Goal: Information Seeking & Learning: Learn about a topic

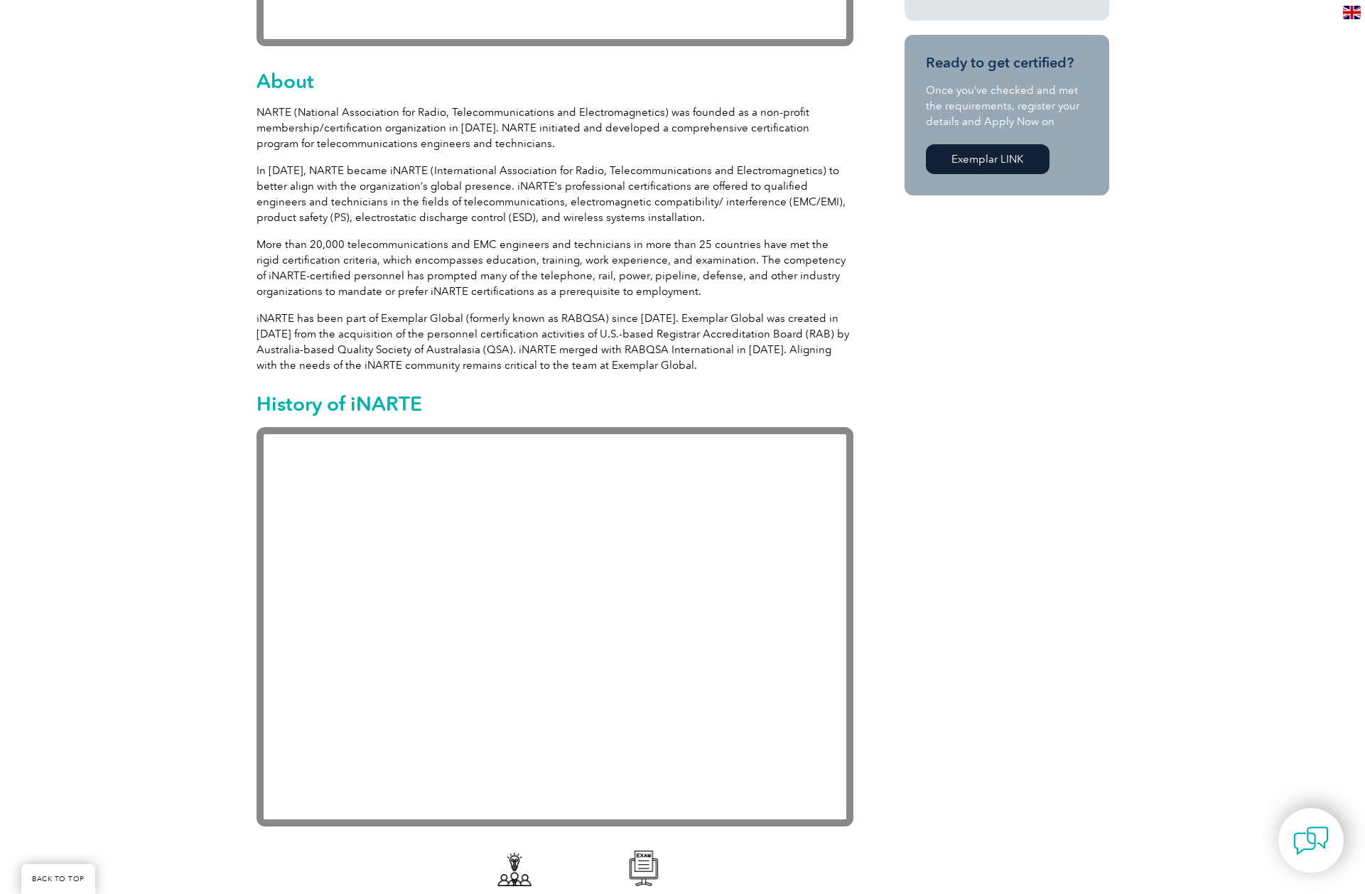
scroll to position [213, 0]
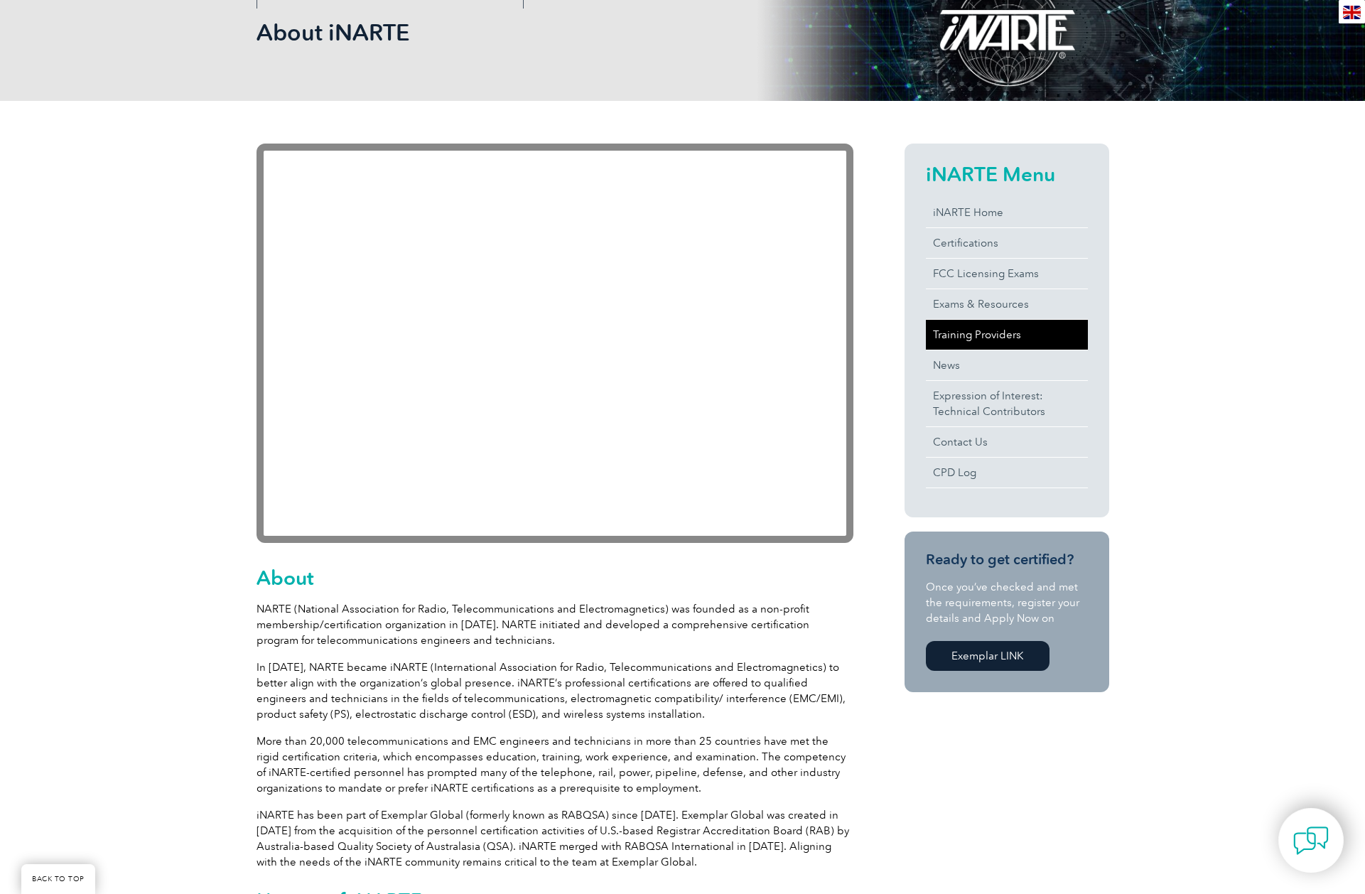
click at [981, 335] on link "Training Providers" at bounding box center [1007, 335] width 162 height 30
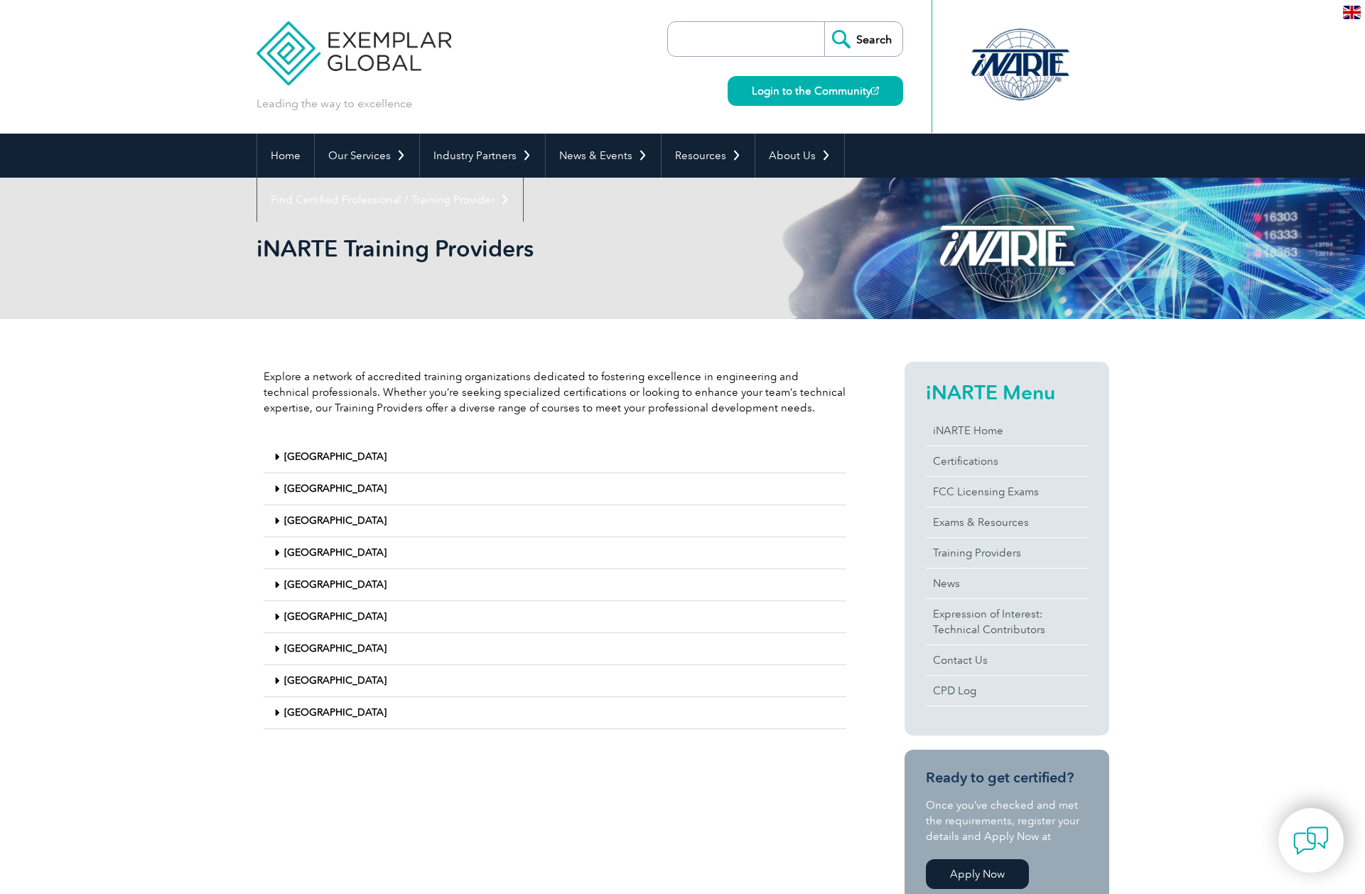
click at [318, 709] on link "United States" at bounding box center [335, 712] width 102 height 12
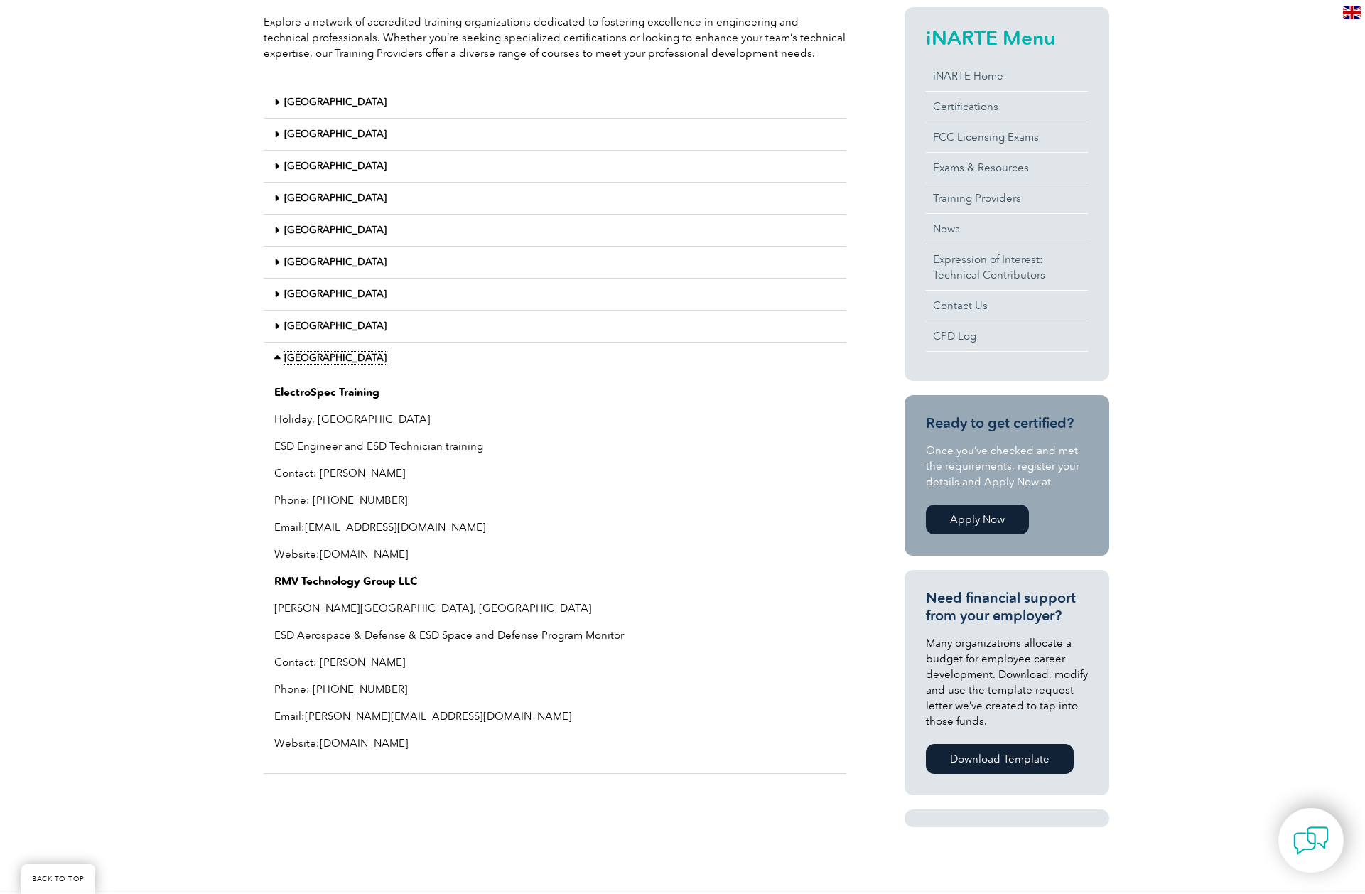
scroll to position [497, 0]
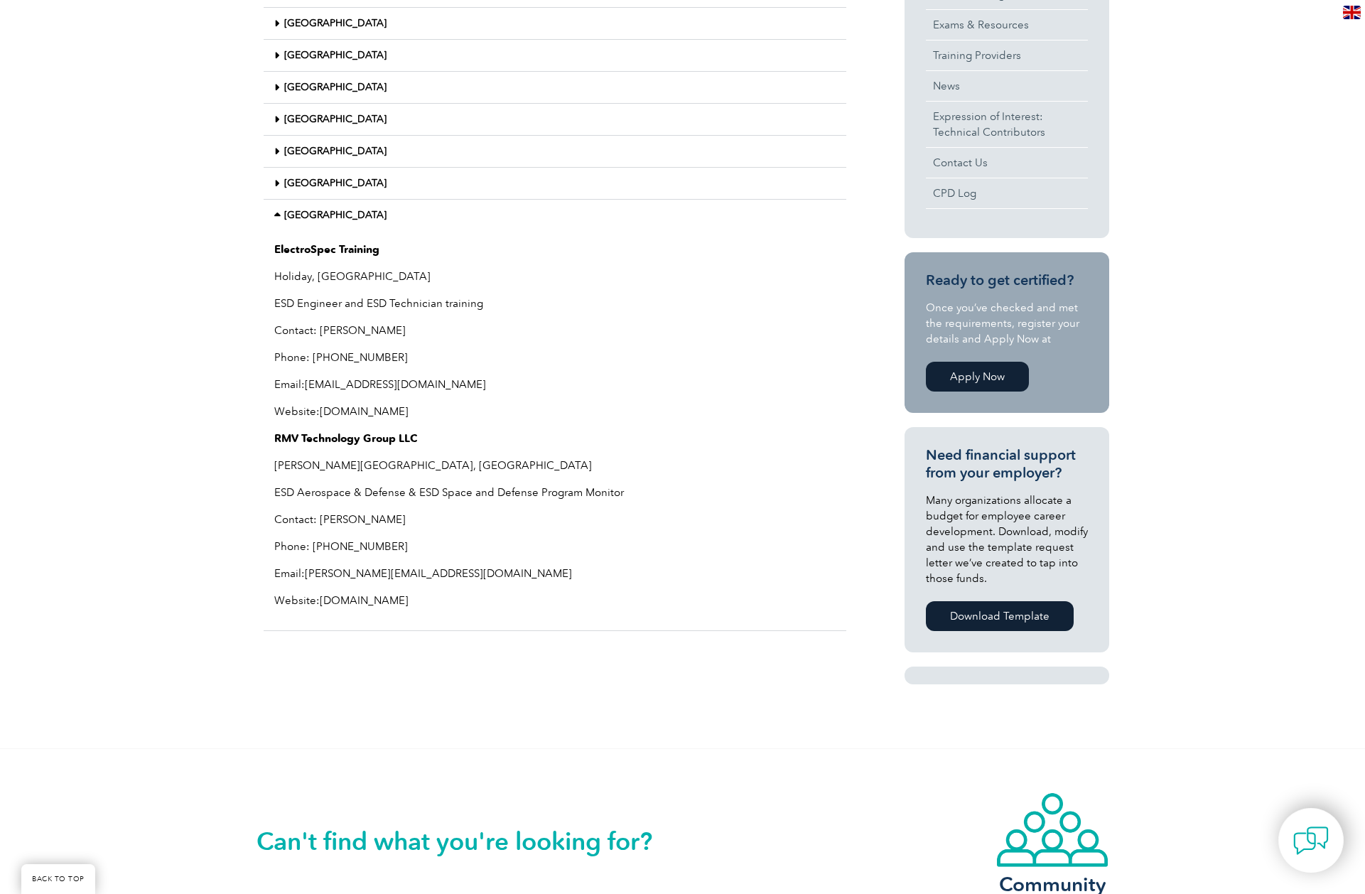
click at [343, 600] on link "www.esdrmv.com" at bounding box center [364, 600] width 89 height 13
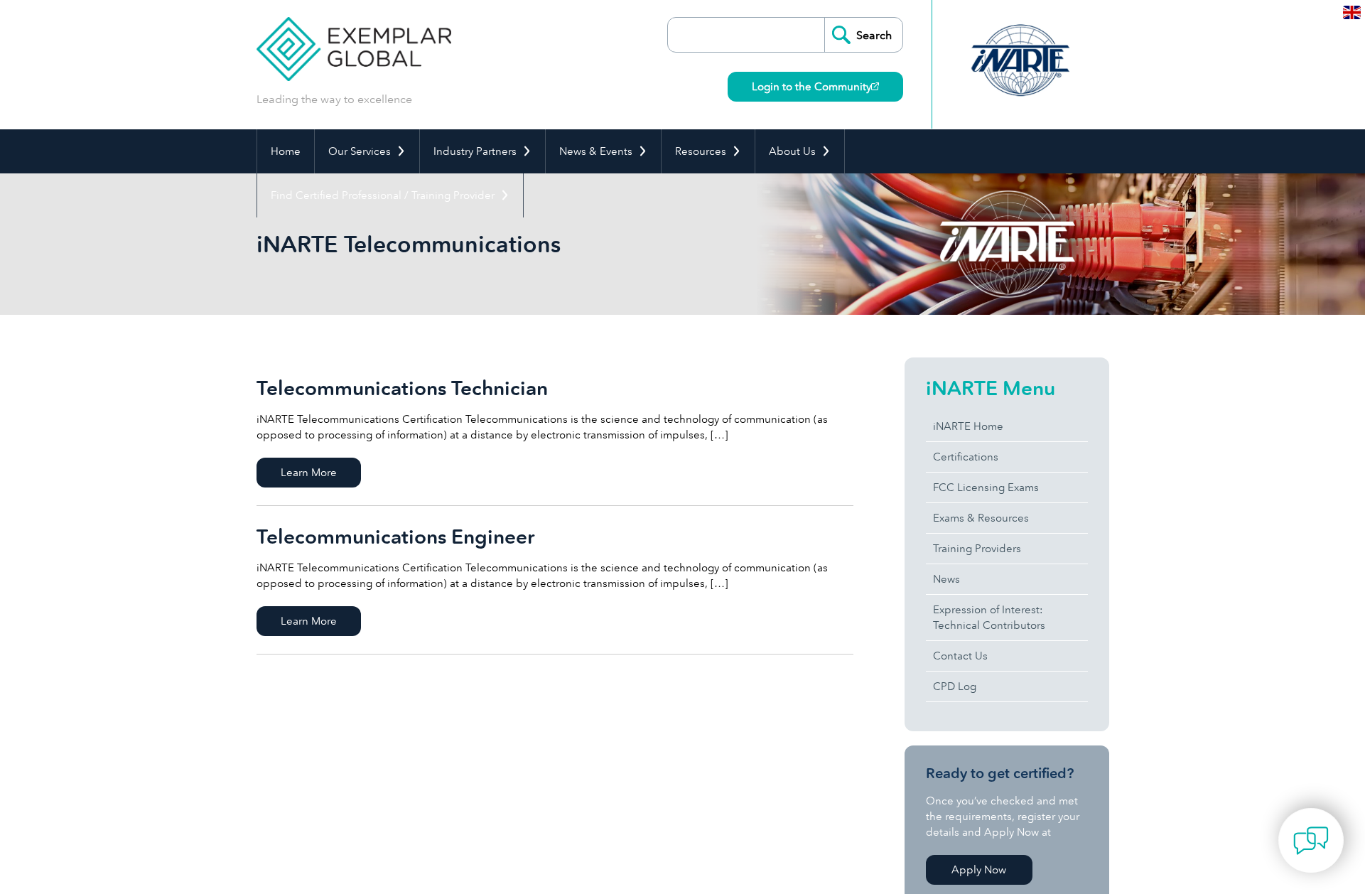
scroll to position [71, 0]
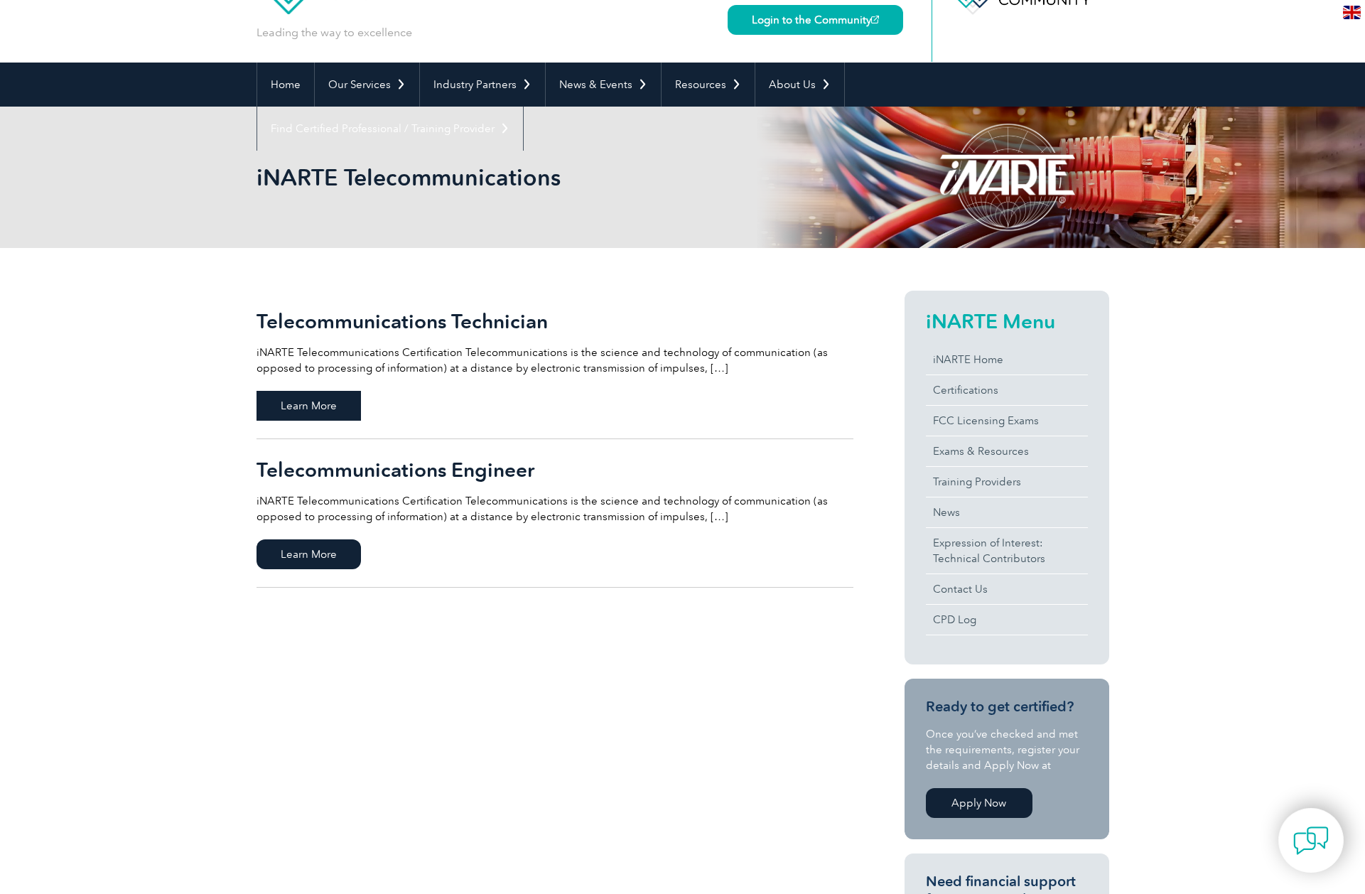
click at [342, 403] on span "Learn More" at bounding box center [309, 406] width 104 height 30
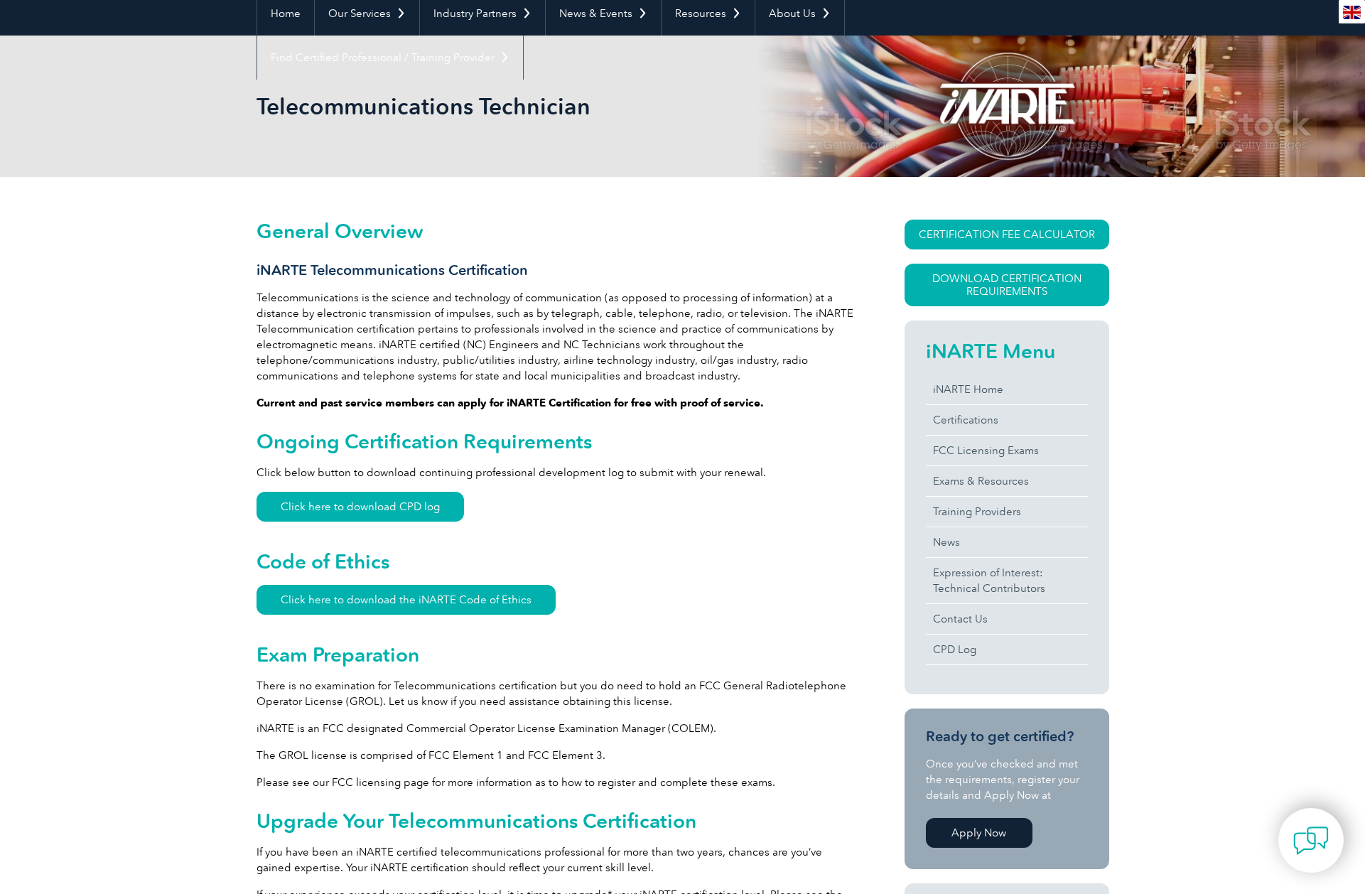
scroll to position [71, 0]
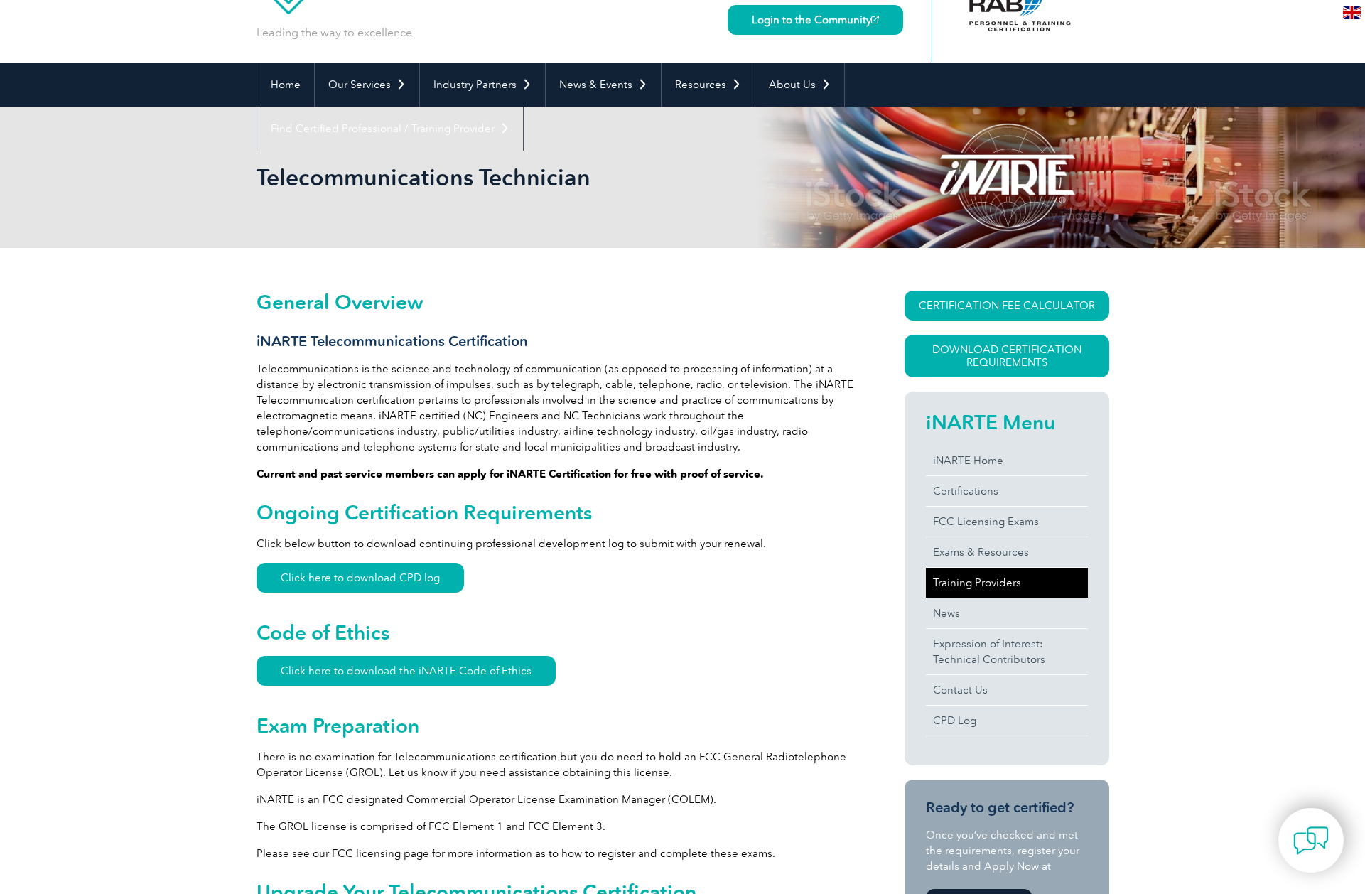
click at [975, 582] on link "Training Providers" at bounding box center [1007, 583] width 162 height 30
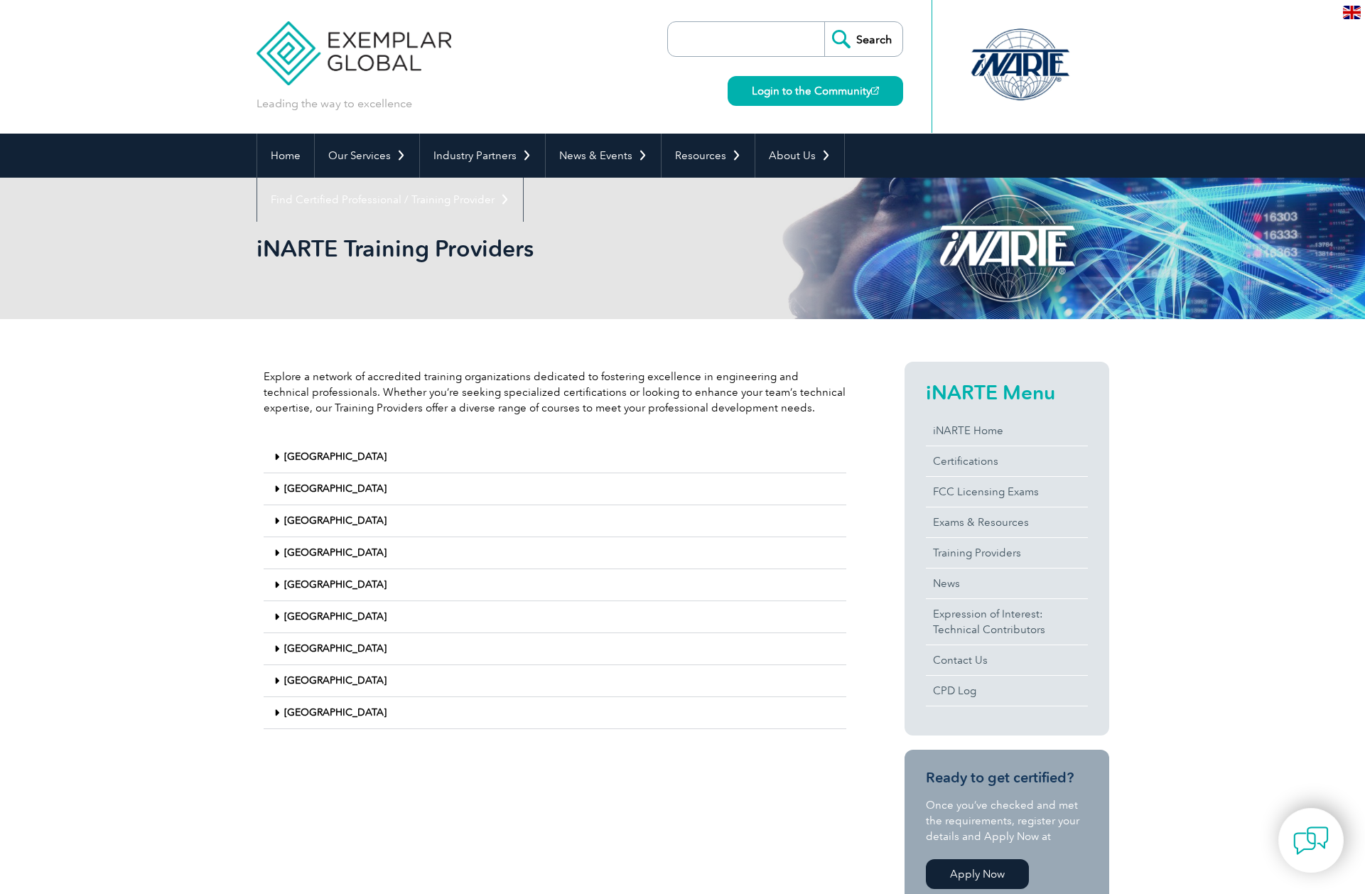
scroll to position [142, 0]
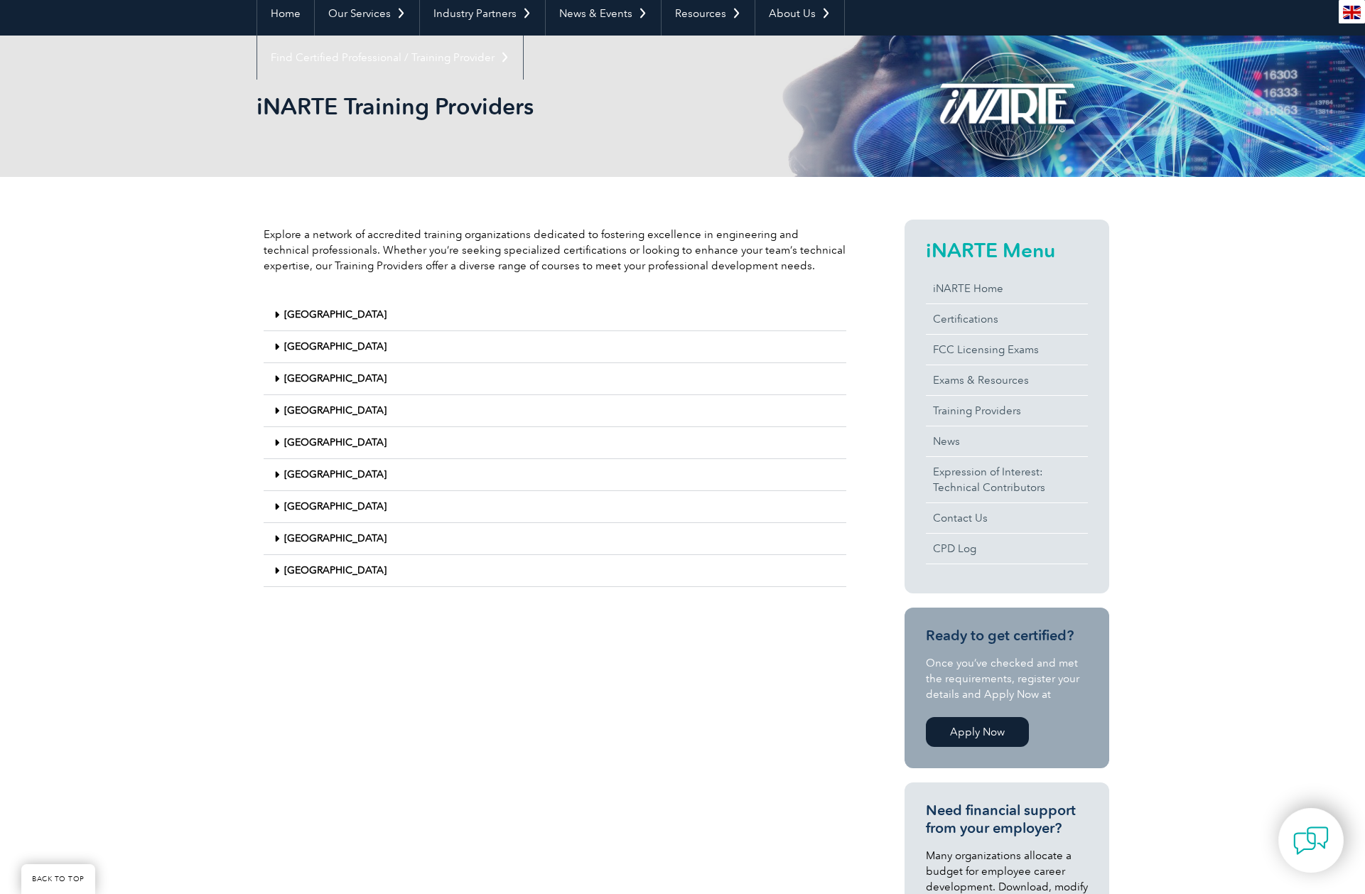
click at [311, 563] on div "[GEOGRAPHIC_DATA]" at bounding box center [555, 571] width 583 height 32
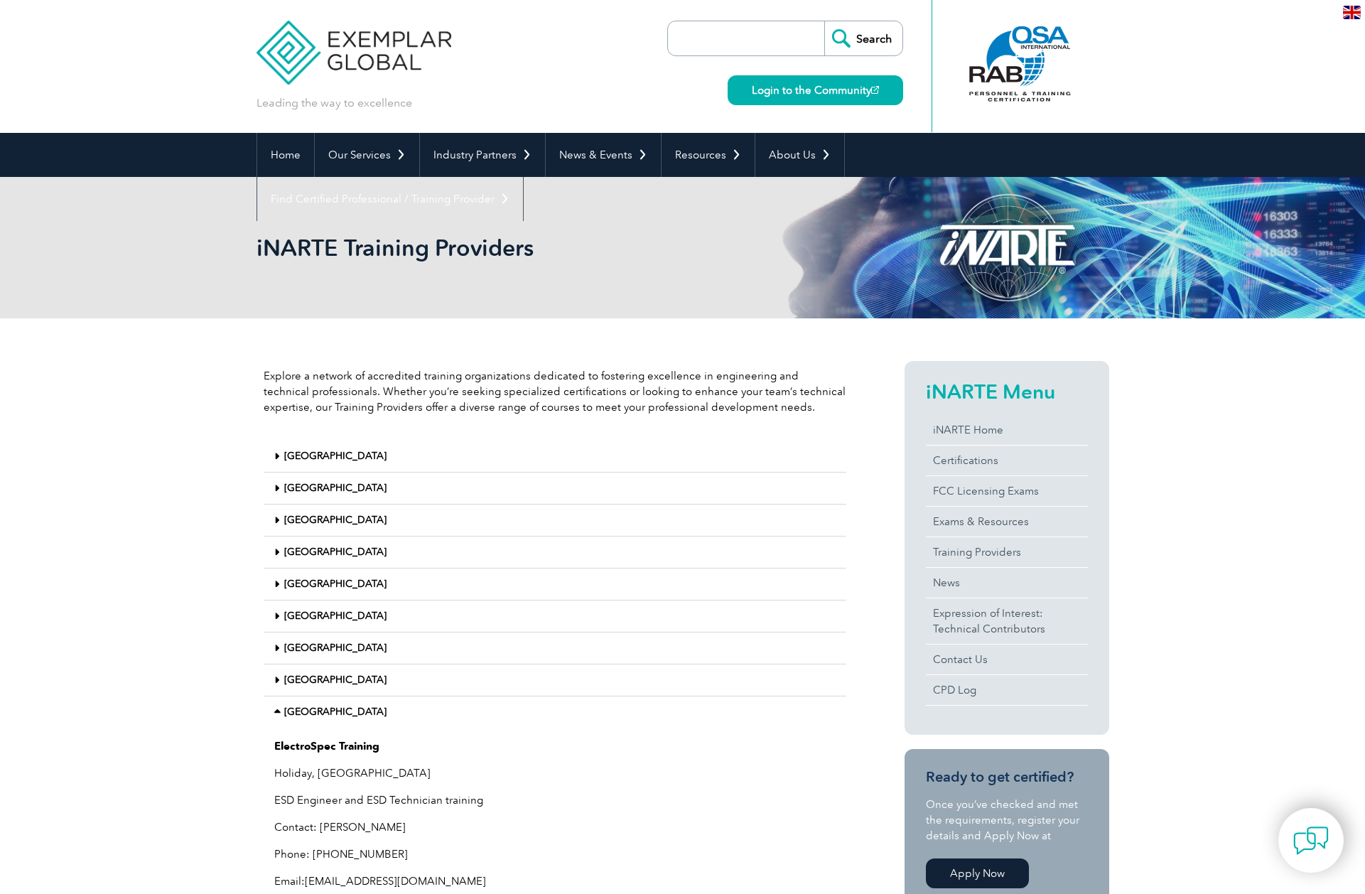
scroll to position [0, 0]
